Goal: Information Seeking & Learning: Understand process/instructions

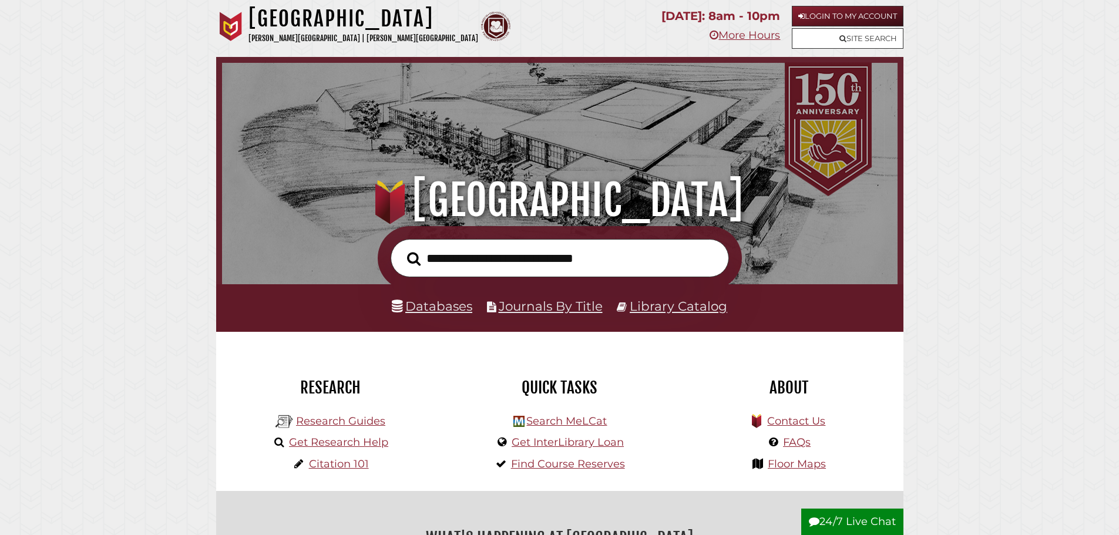
scroll to position [223, 670]
click at [352, 440] on link "Get Research Help" at bounding box center [338, 442] width 99 height 13
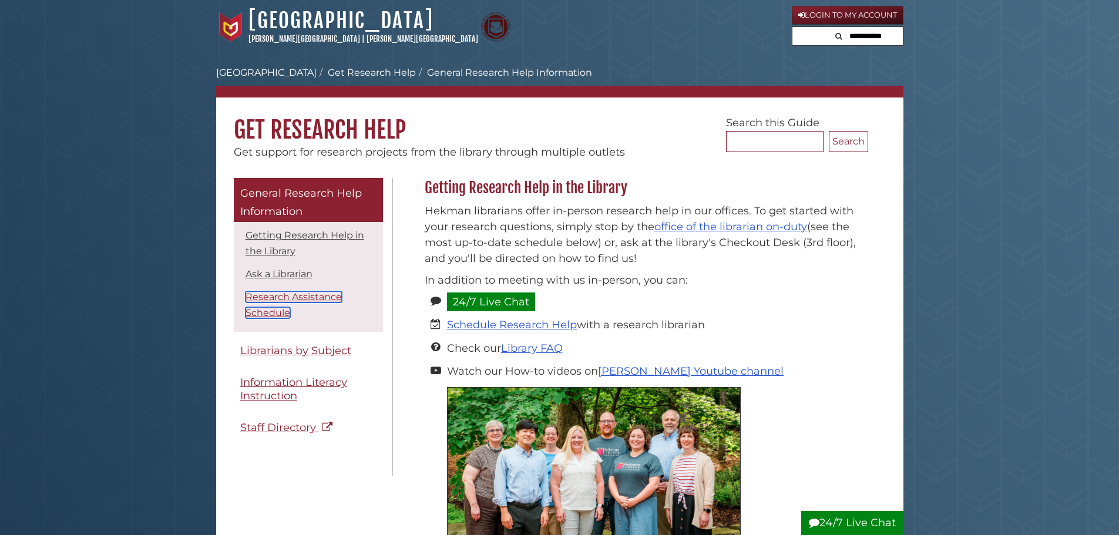
click at [312, 295] on link "Research Assistance Schedule" at bounding box center [294, 304] width 96 height 27
click at [300, 22] on link "Hekman Library" at bounding box center [340, 21] width 185 height 26
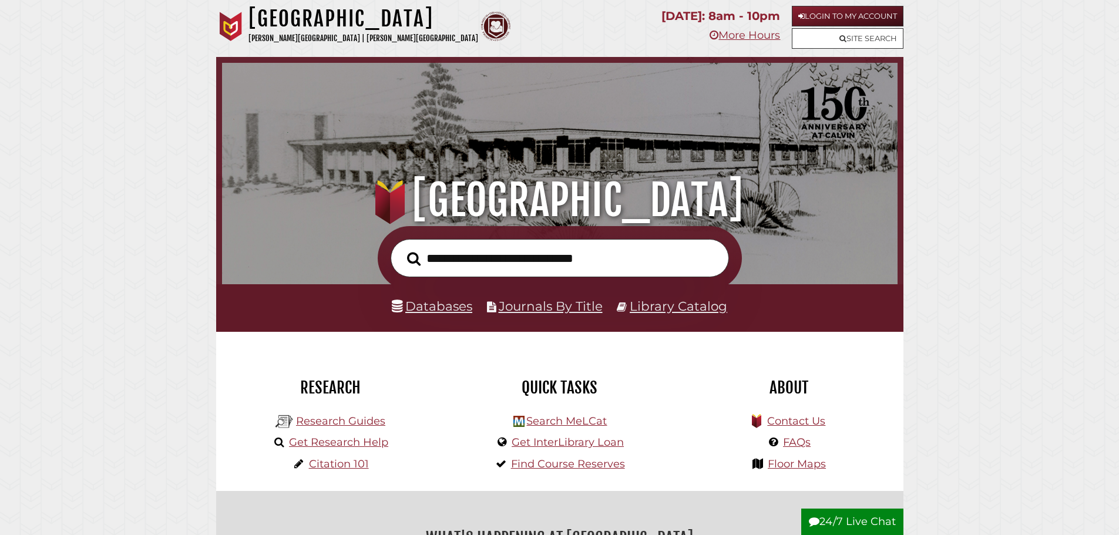
scroll to position [223, 670]
click at [326, 442] on link "Get Research Help" at bounding box center [338, 442] width 99 height 13
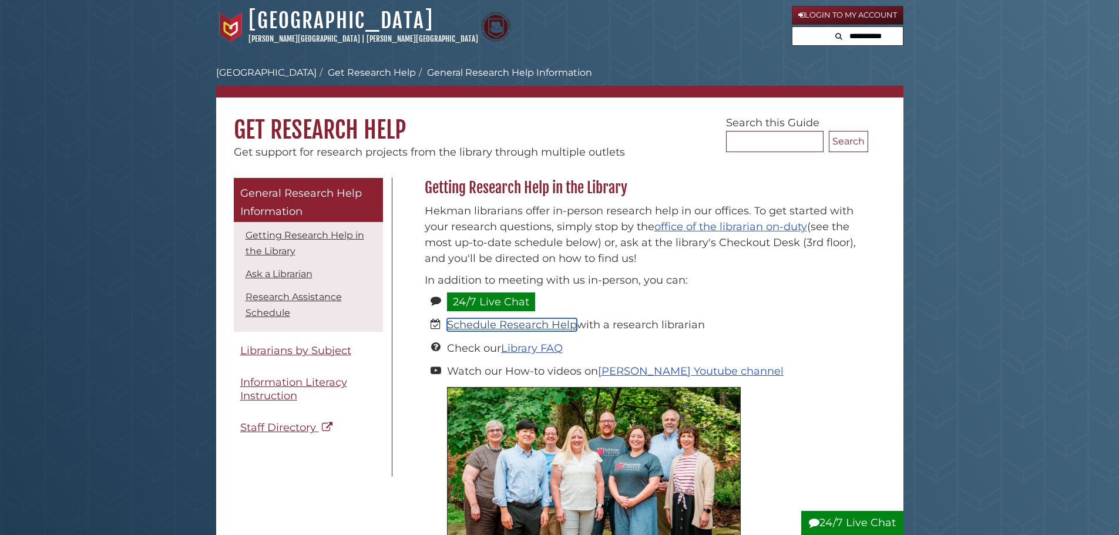
click at [493, 324] on link "Schedule Research Help" at bounding box center [512, 324] width 130 height 13
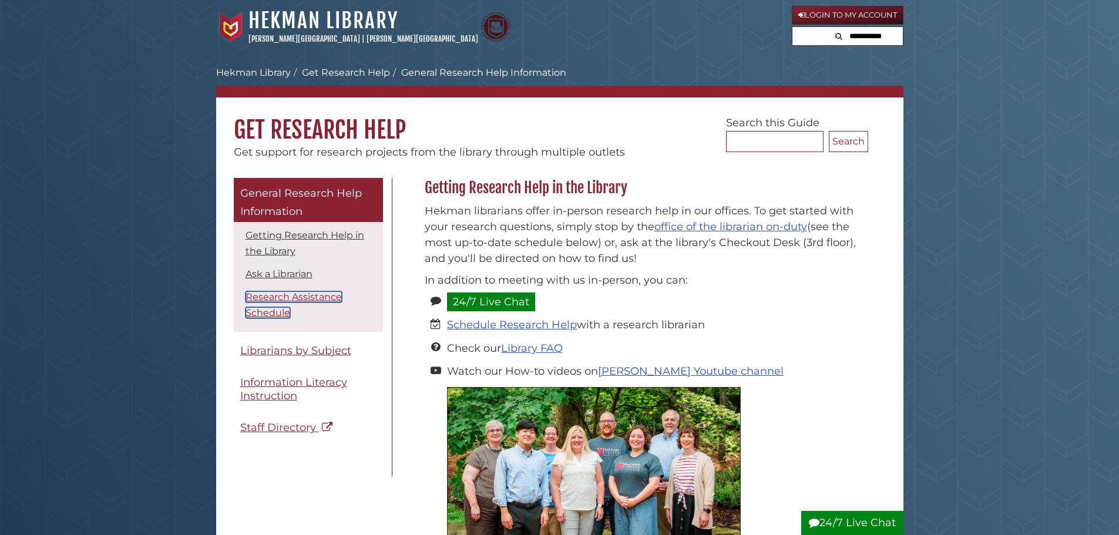
click at [288, 294] on link "Research Assistance Schedule" at bounding box center [294, 304] width 96 height 27
